Goal: Task Accomplishment & Management: Manage account settings

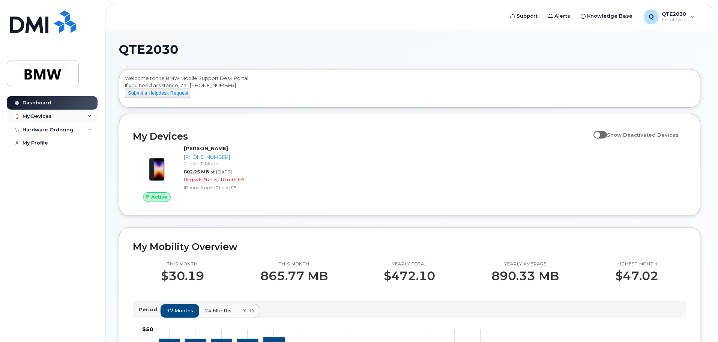
click at [51, 120] on div "My Devices" at bounding box center [52, 117] width 91 height 14
click at [50, 140] on link "My Profile" at bounding box center [52, 143] width 91 height 14
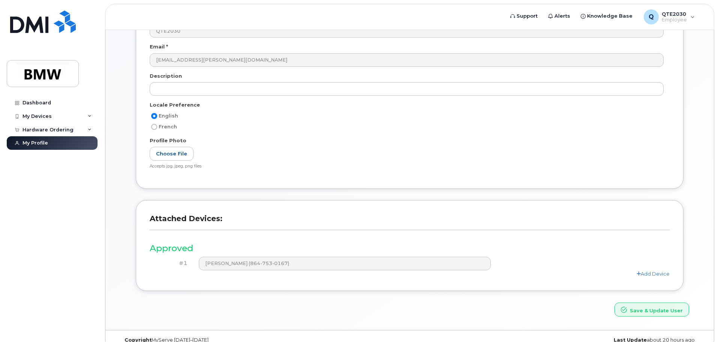
scroll to position [104, 0]
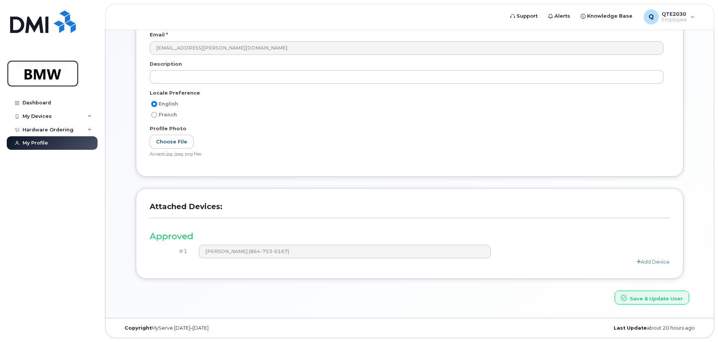
click at [43, 72] on img at bounding box center [43, 74] width 58 height 22
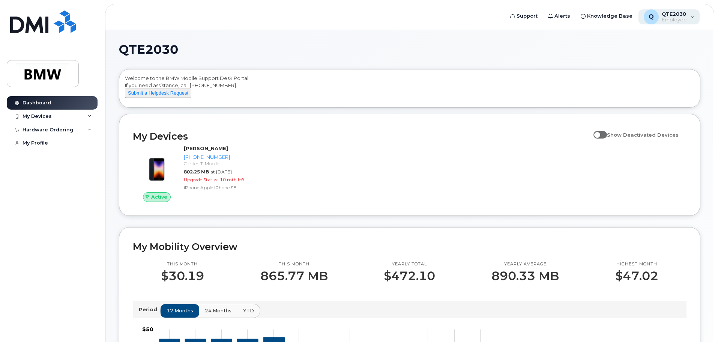
click at [690, 23] on div "Q QTE2030 Employee" at bounding box center [670, 16] width 62 height 15
